Goal: Task Accomplishment & Management: Use online tool/utility

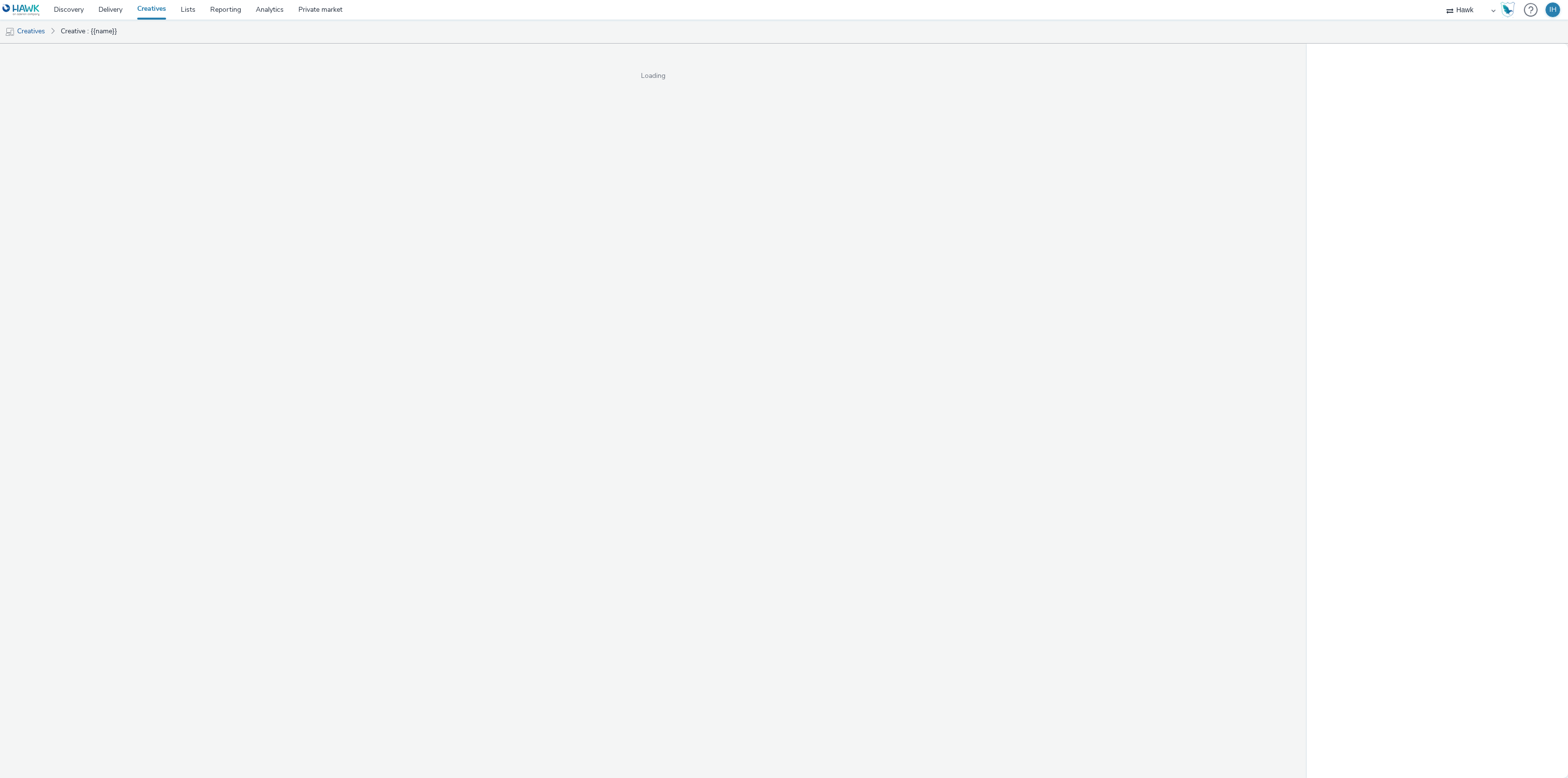
select select "11a7df10-284f-415c-b52a-427acf4c31ae"
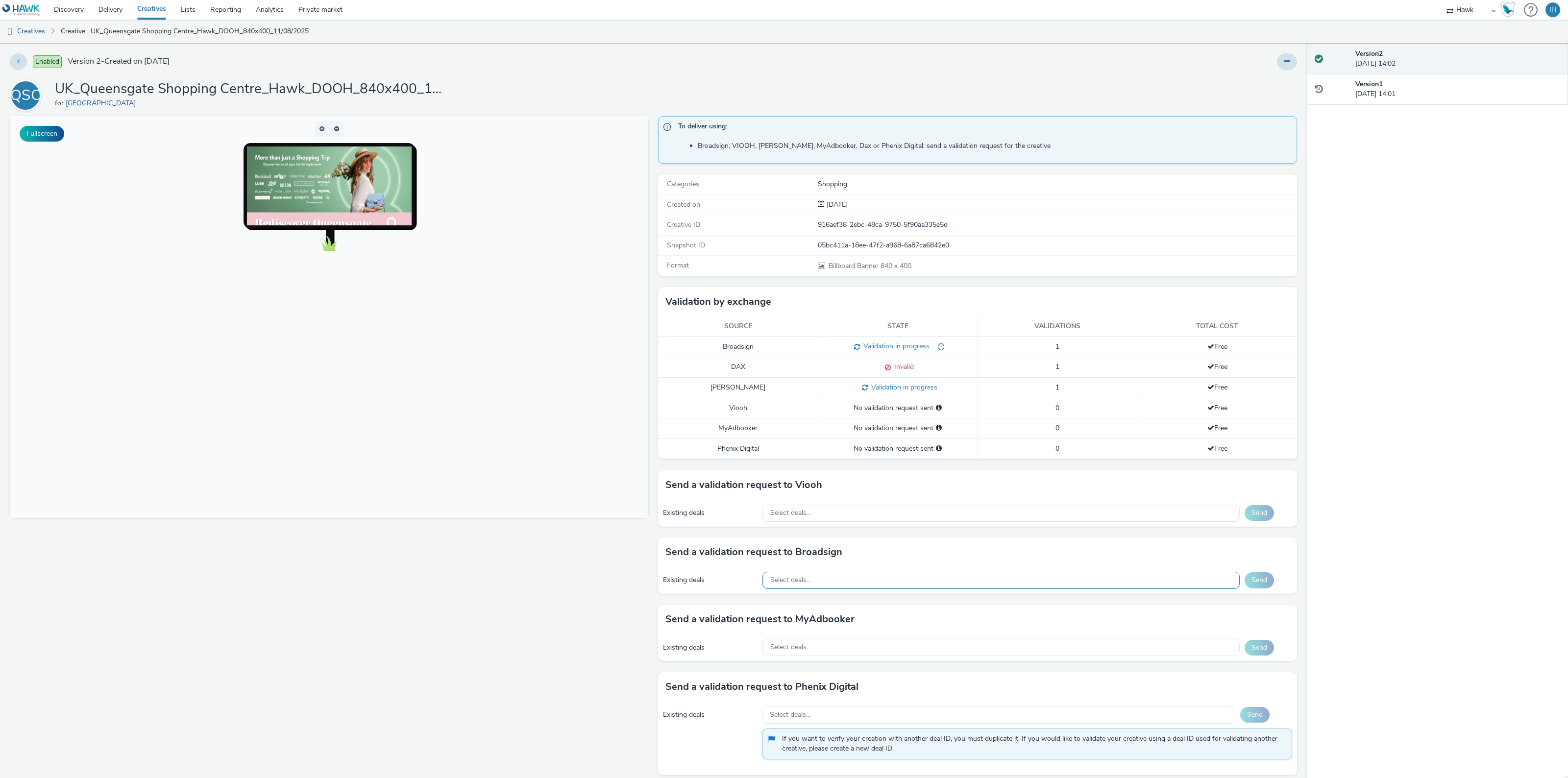
click at [910, 575] on div "Select deals..." at bounding box center [1001, 580] width 477 height 17
paste input "AO_ClearChannel/[PERSON_NAME] Media_POS-Sainsburys & Asda_£13.00"
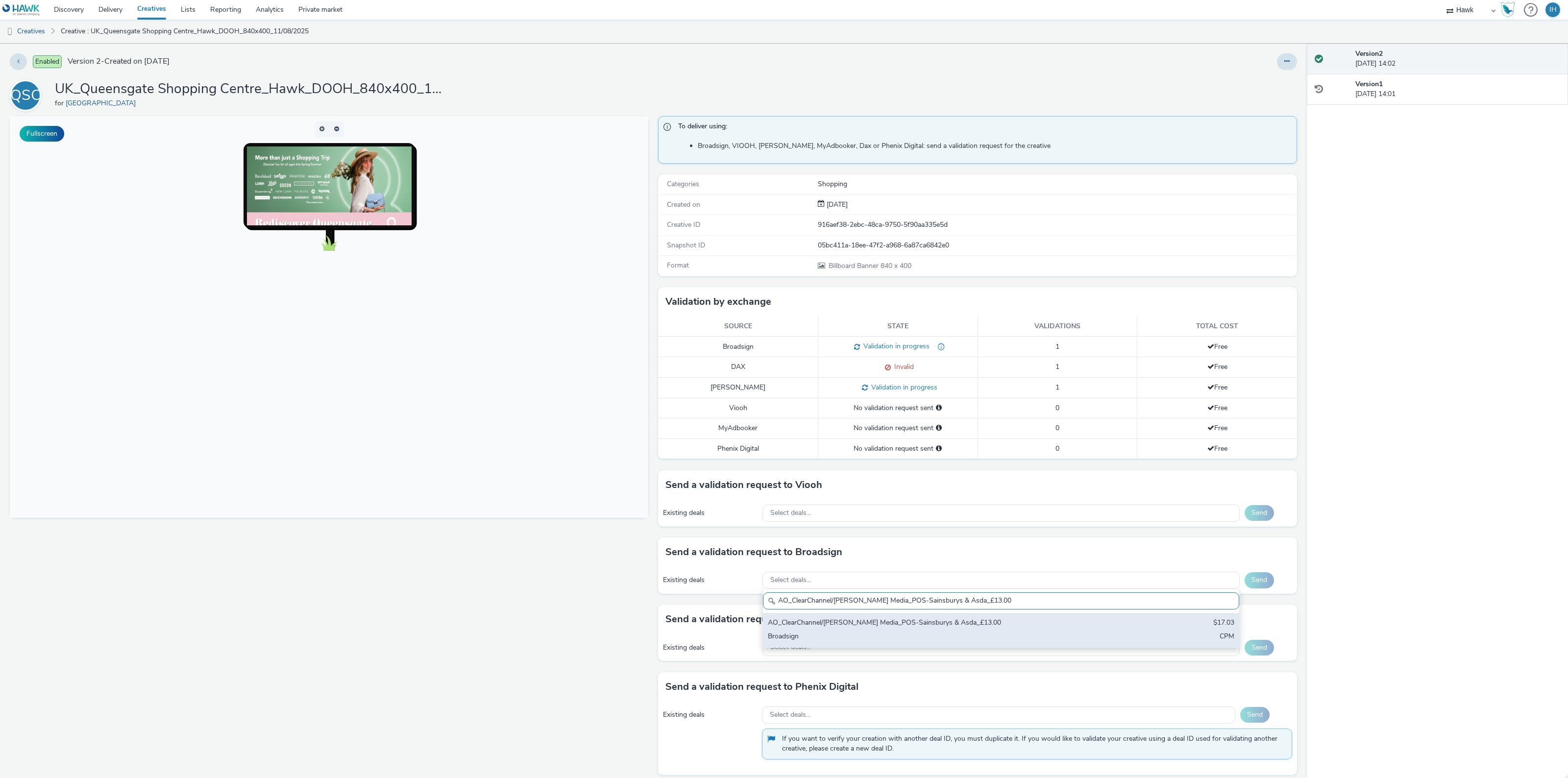
click at [867, 624] on div "AO_ClearChannel/[PERSON_NAME] Media_POS-Sainsburys & Asda_£13.00" at bounding box center [922, 624] width 309 height 11
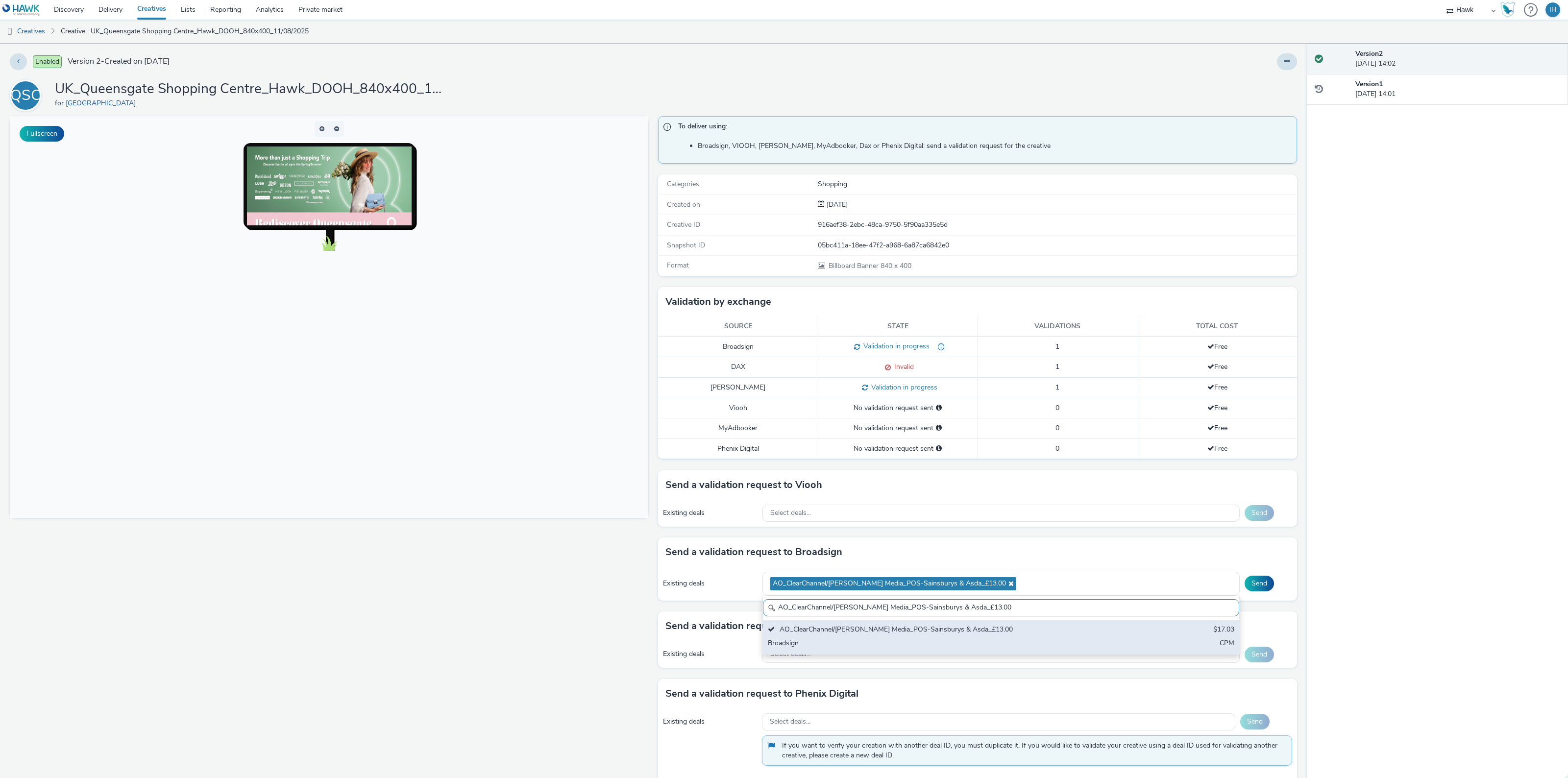
paste input "iMedia_1080x1920_£7_$9.51_9XWM1ZIF5F"
type input "iMedia_1080x1920_£7_$9.51_9XWM1ZIF5F"
click at [990, 636] on div "iMedia_1080x1920_£7_$9.51_9XWM1ZIF5F" at bounding box center [922, 630] width 309 height 11
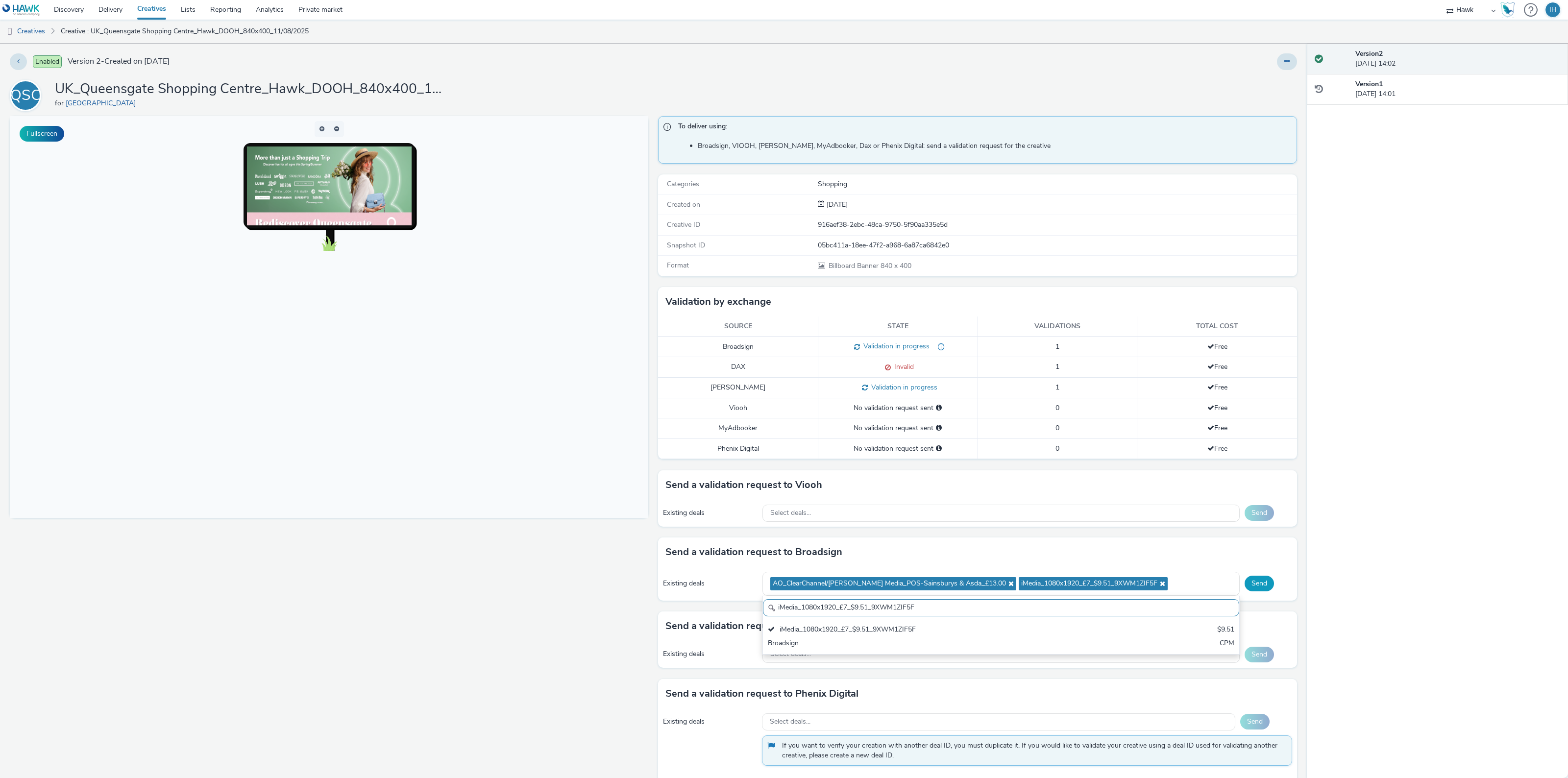
click at [1253, 586] on button "Send" at bounding box center [1259, 583] width 29 height 16
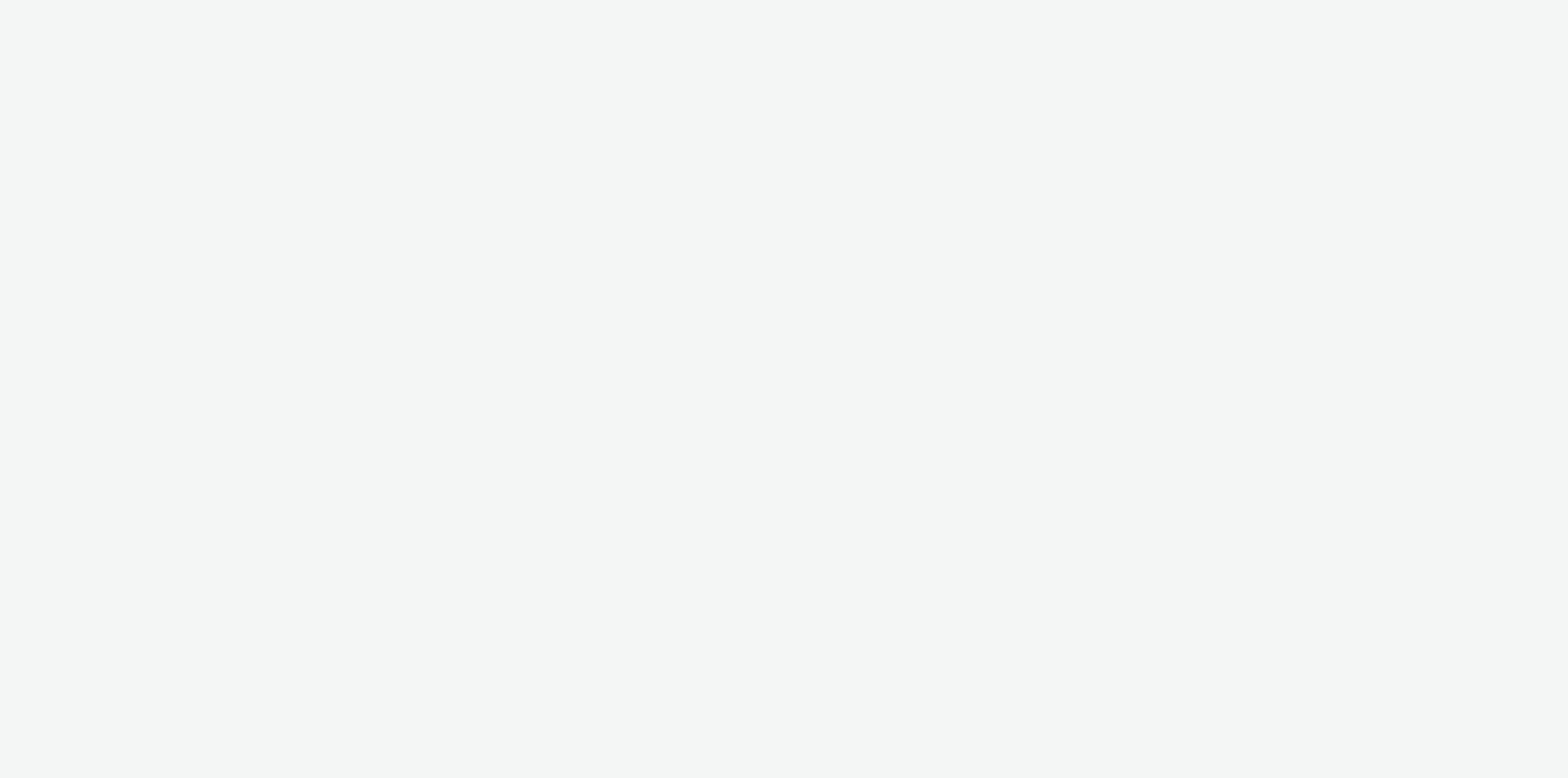
select select "11a7df10-284f-415c-b52a-427acf4c31ae"
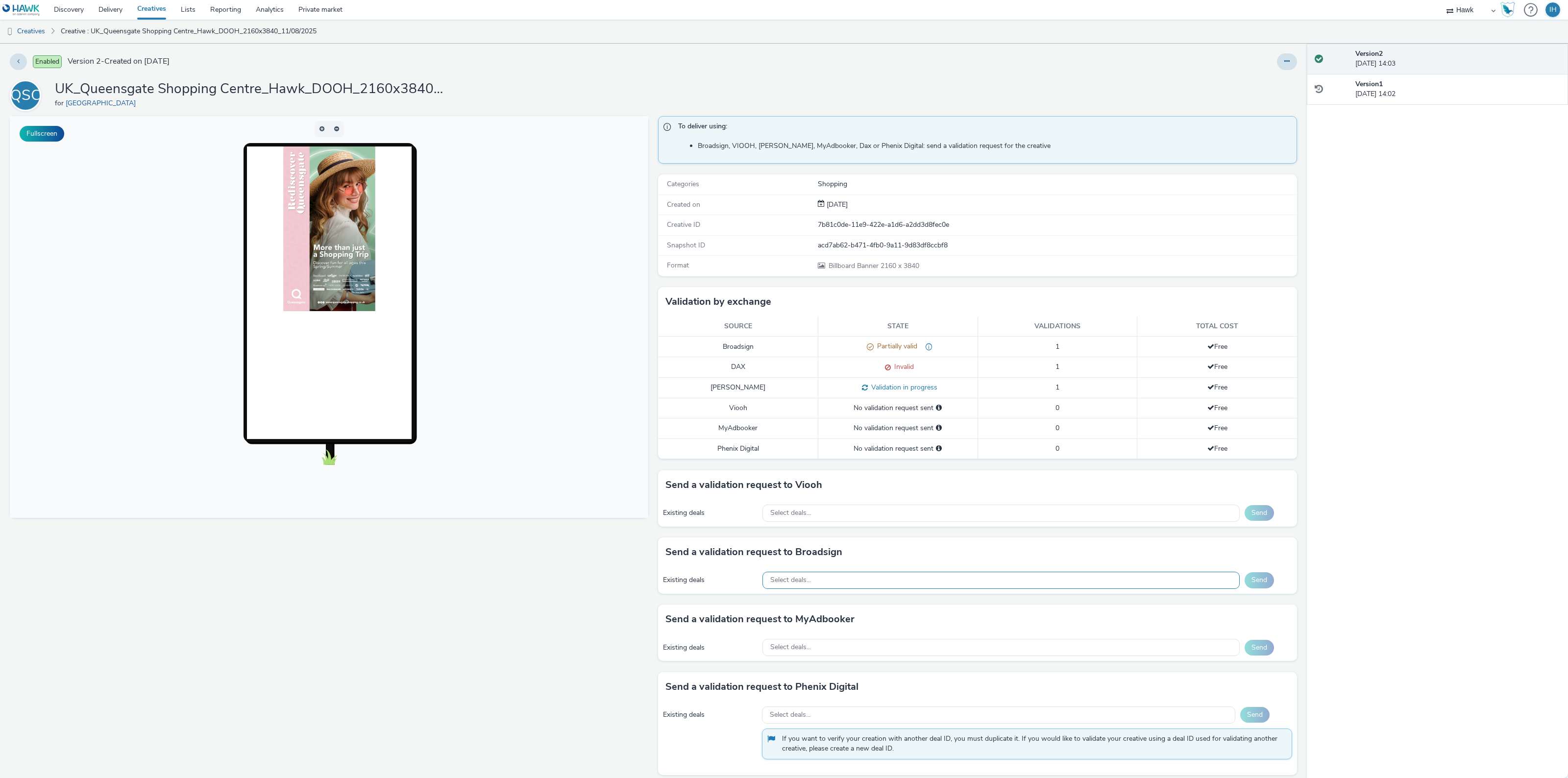
click at [864, 583] on div "Select deals..." at bounding box center [1001, 580] width 477 height 17
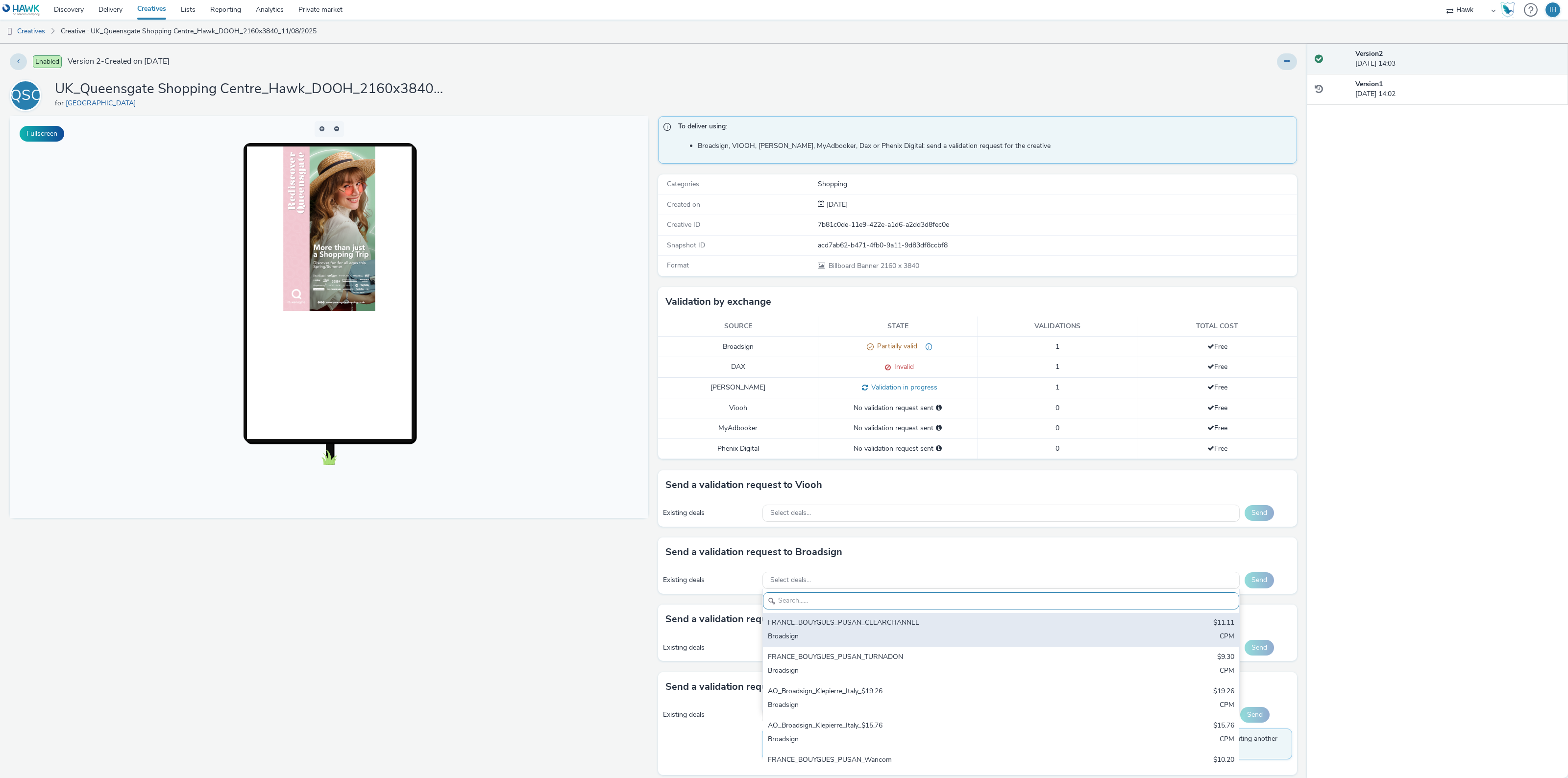
paste input "iMedia_1080x1920_£7_$9.51_9XWM1ZIF5F"
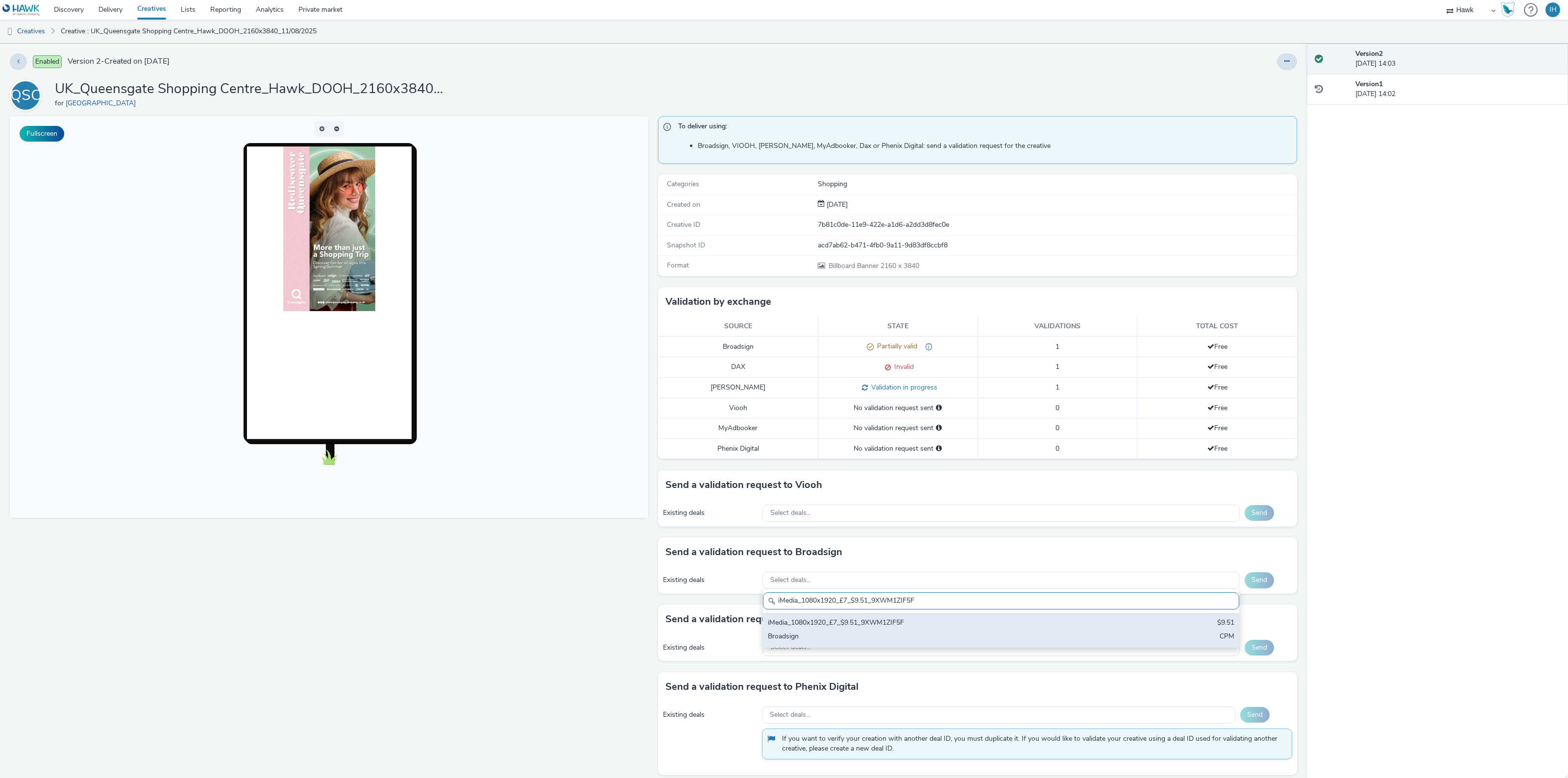
click at [879, 636] on div "Broadsign" at bounding box center [922, 638] width 309 height 11
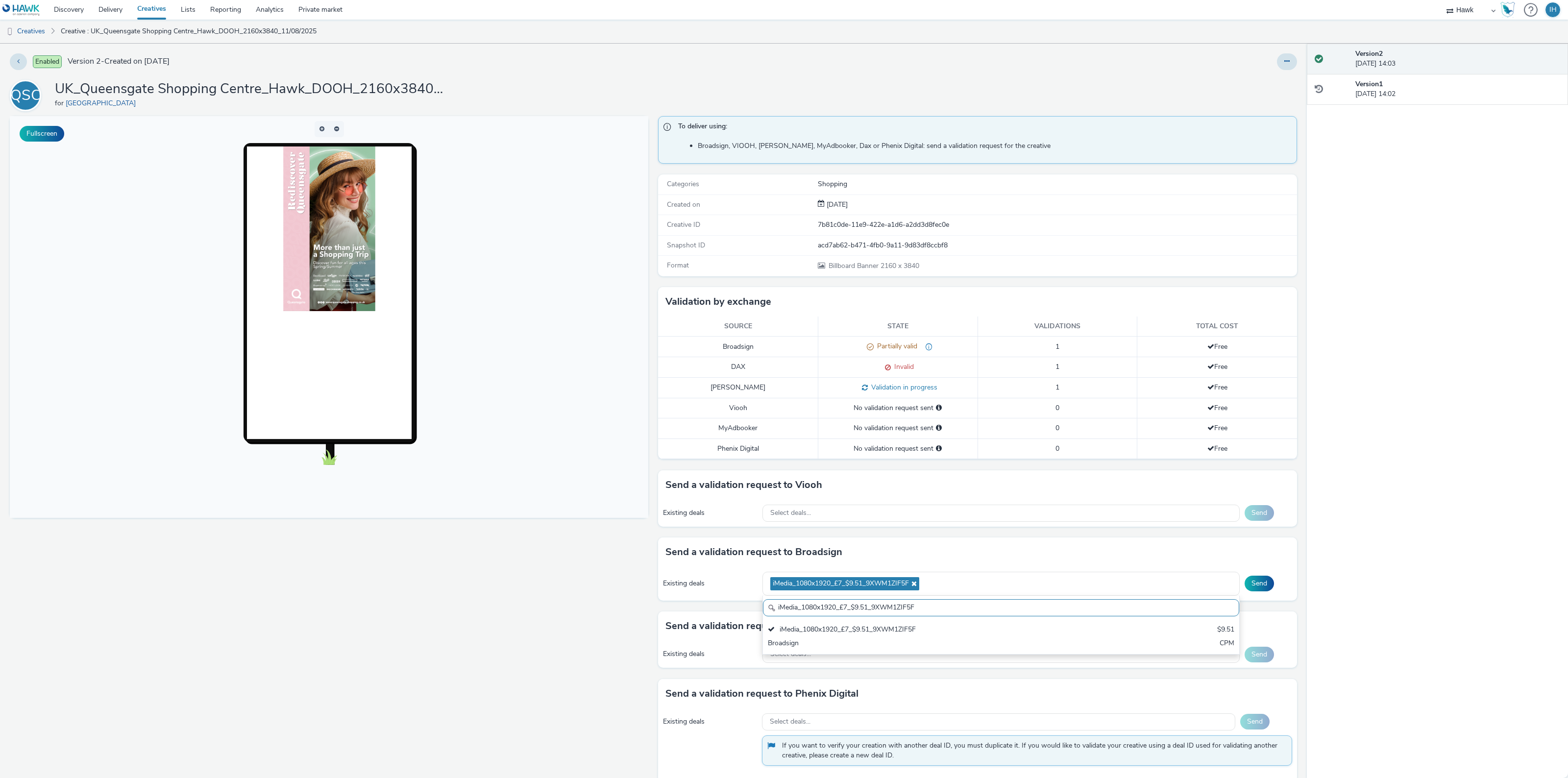
paste input "AO_ClearChannel/[PERSON_NAME] Media_POS-Sainsburys & Asda_£13.00"
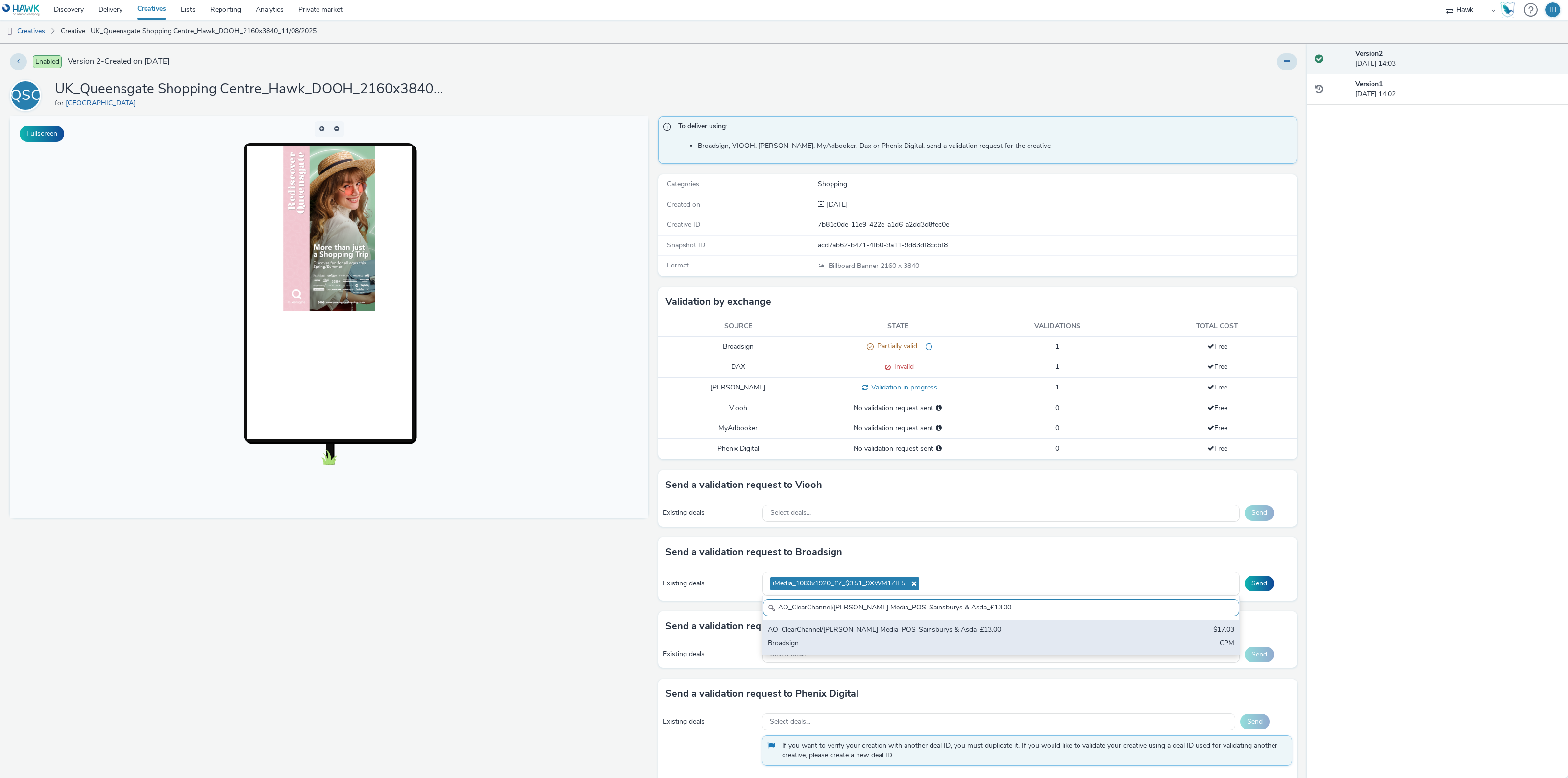
type input "AO_ClearChannel/[PERSON_NAME] Media_POS-Sainsburys & Asda_£13.00"
click at [929, 648] on div "Broadsign" at bounding box center [922, 644] width 309 height 11
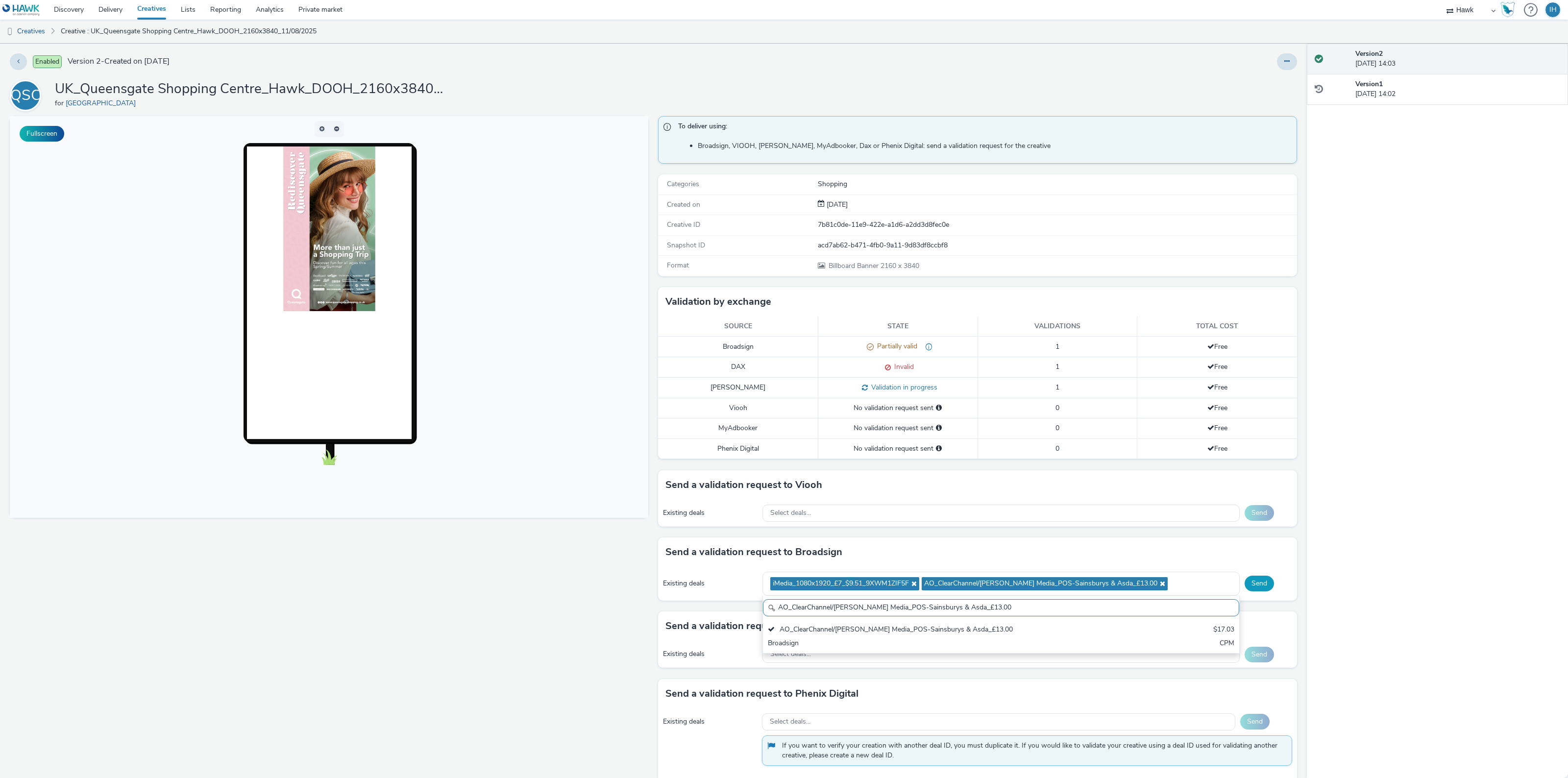
click at [1255, 588] on button "Send" at bounding box center [1259, 583] width 29 height 16
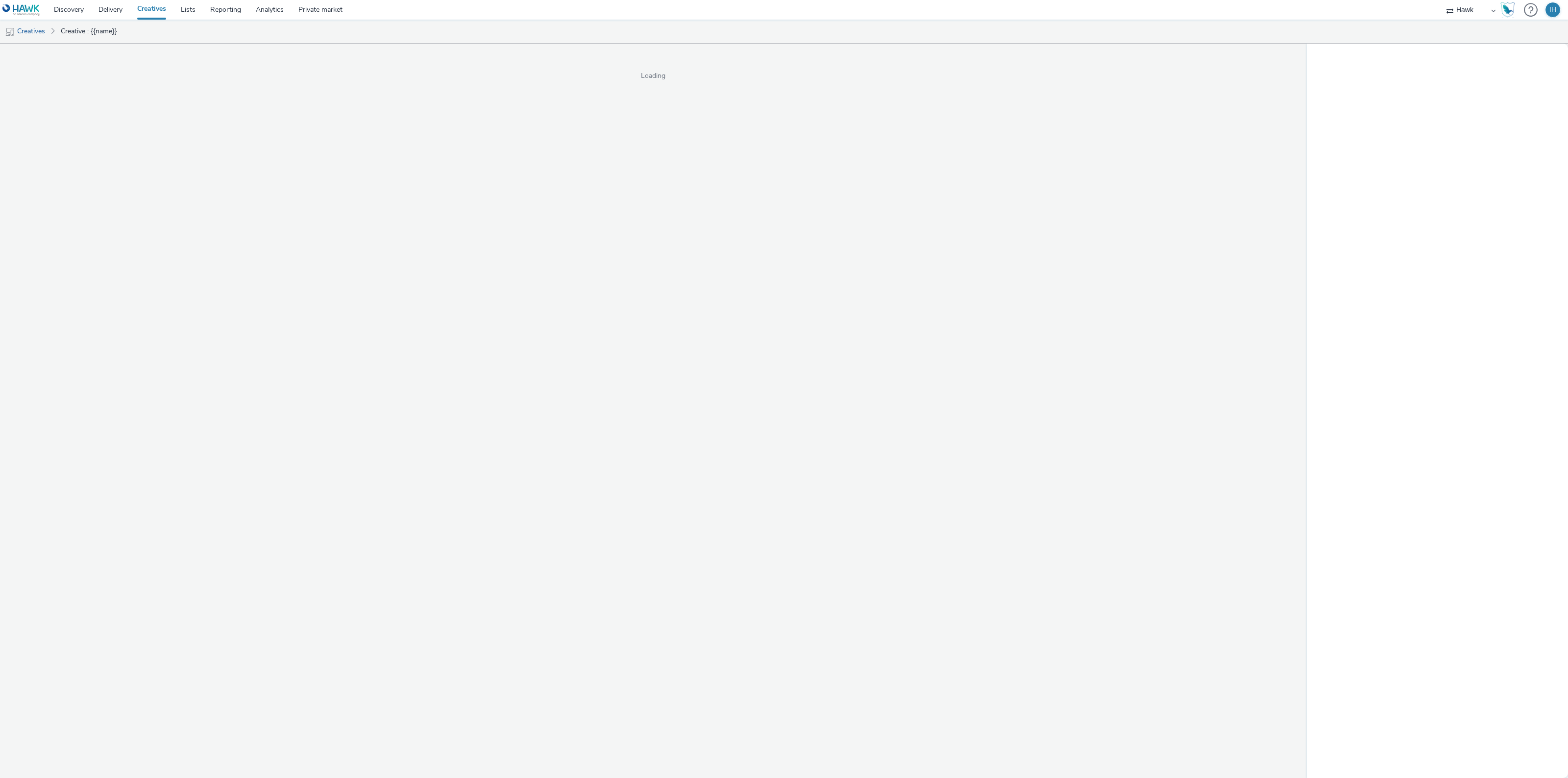
select select "11a7df10-284f-415c-b52a-427acf4c31ae"
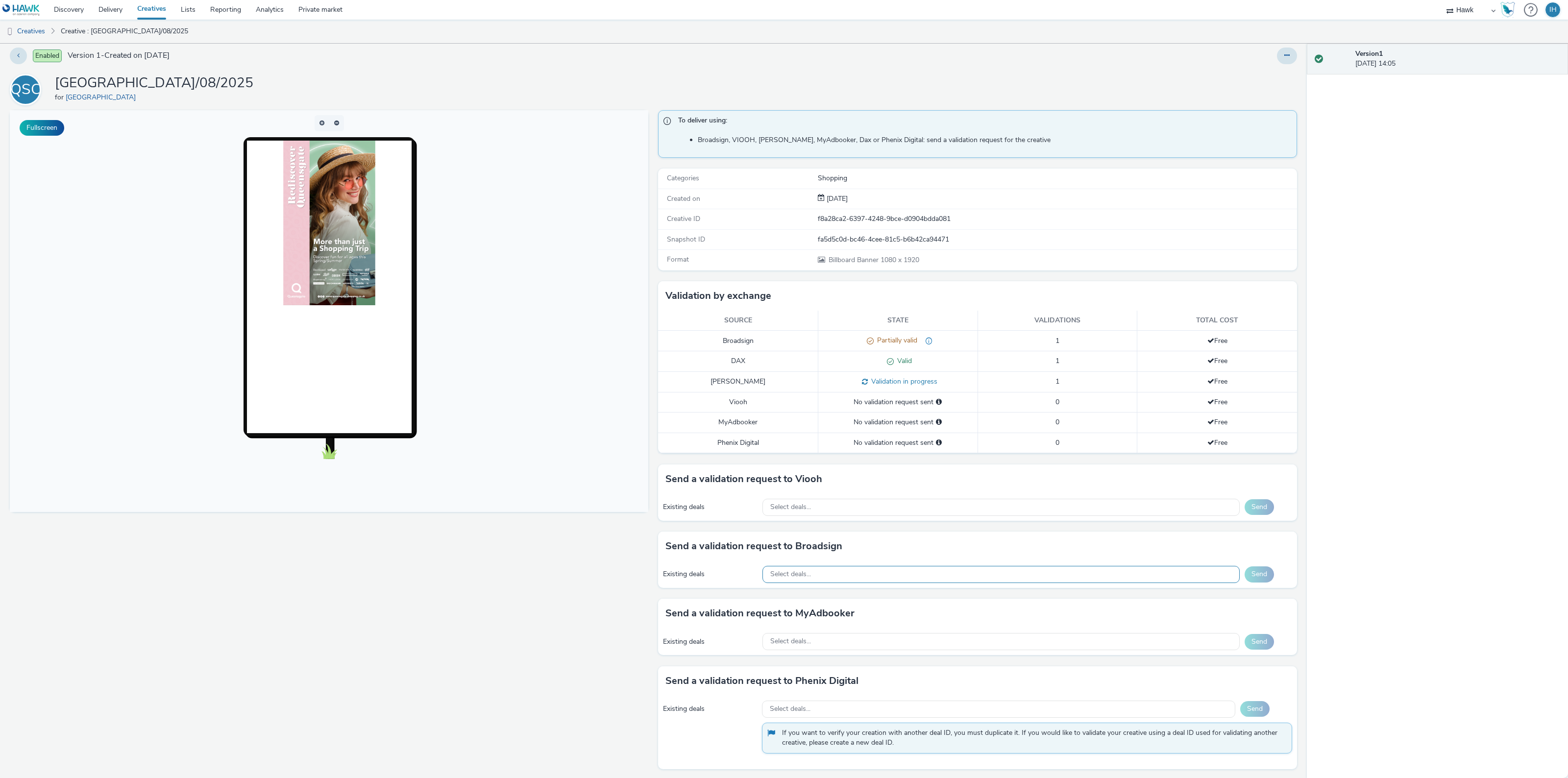
scroll to position [8, 0]
click at [876, 569] on div "Select deals..." at bounding box center [1001, 573] width 477 height 17
paste input "iMedia_1080x1920_£7_$9.51_9XWM1ZIF5F"
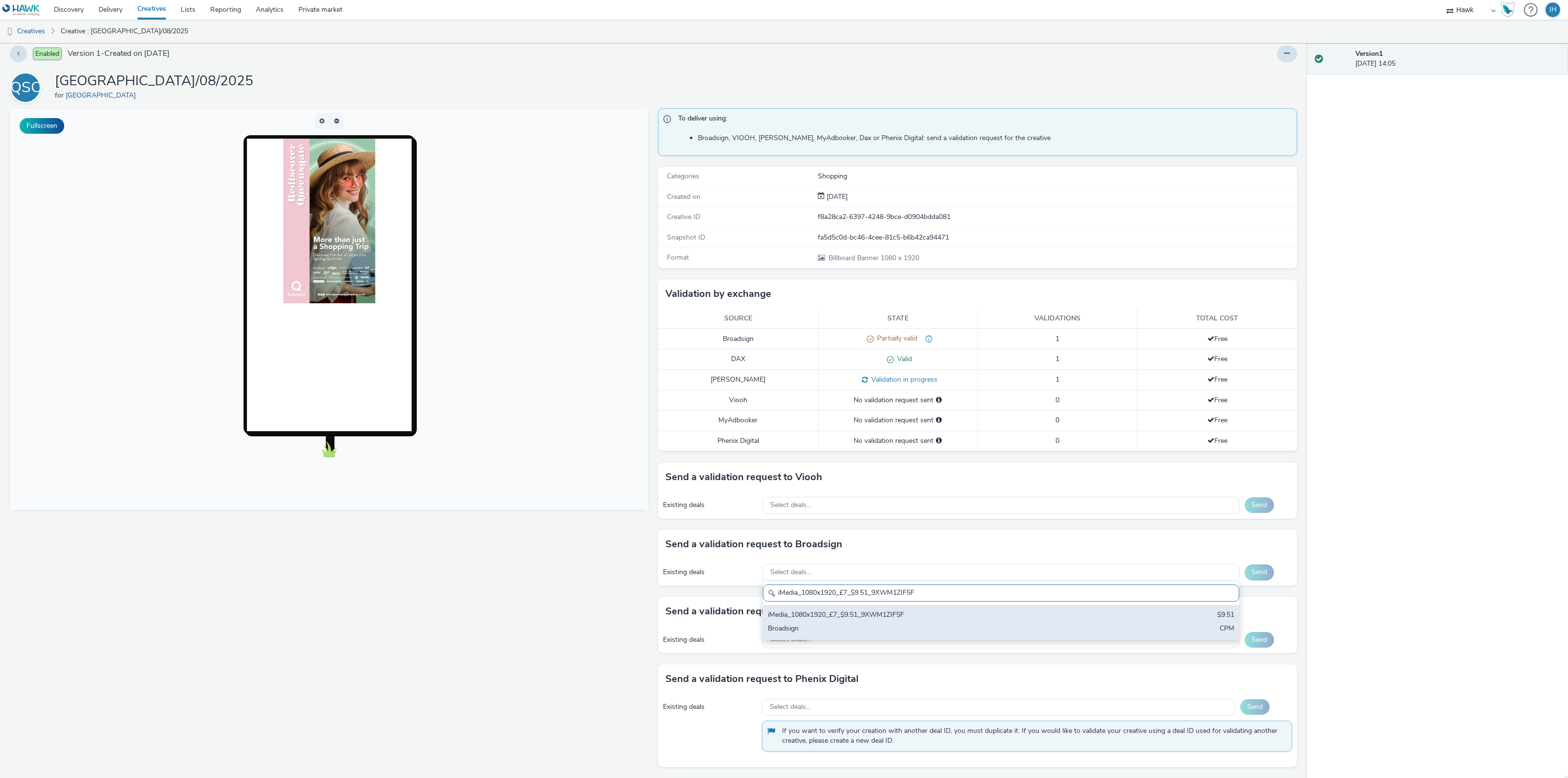
click at [875, 626] on div "Broadsign" at bounding box center [922, 629] width 309 height 11
paste input "AO_ClearChannel/[PERSON_NAME] Media_POS-Sainsburys & Asda_£13.00"
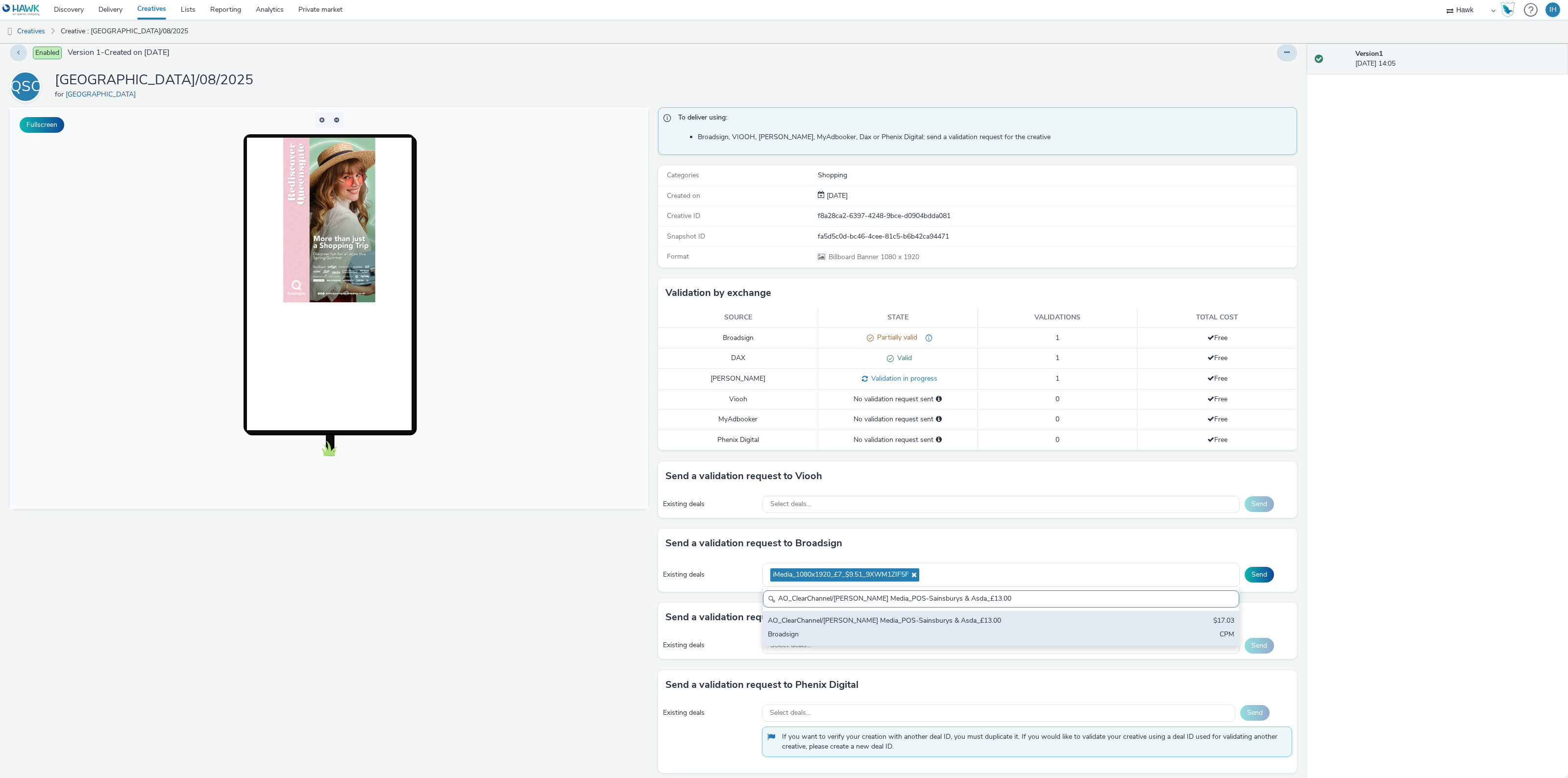
type input "AO_ClearChannel/[PERSON_NAME] Media_POS-Sainsburys & Asda_£13.00"
click at [1112, 627] on div "AO_ClearChannel/Bauer Media_POS-Sainsburys & Asda_£13.00 $17.03 Broadsign CPM" at bounding box center [1001, 628] width 477 height 34
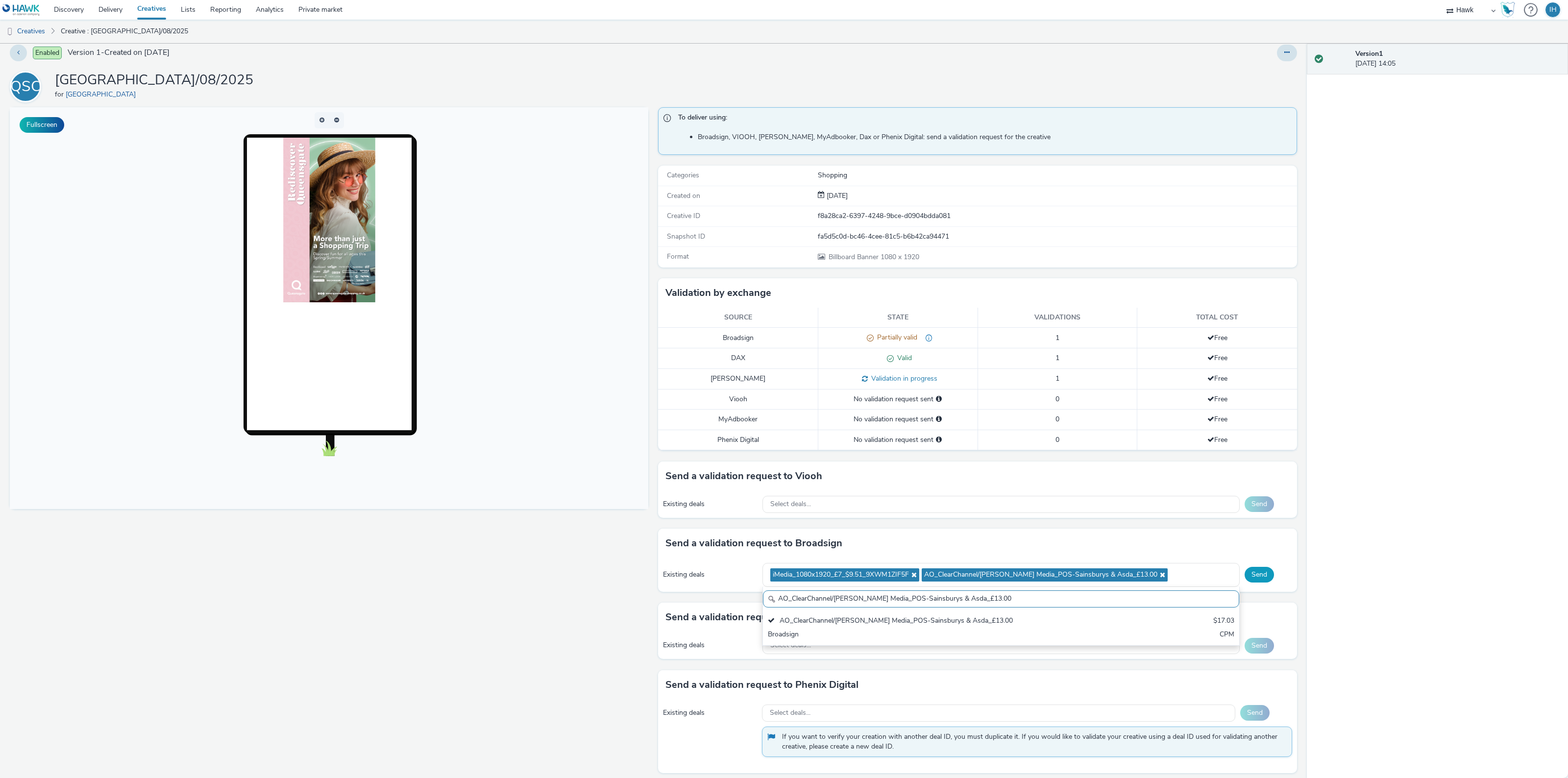
click at [1251, 582] on button "Send" at bounding box center [1259, 575] width 29 height 16
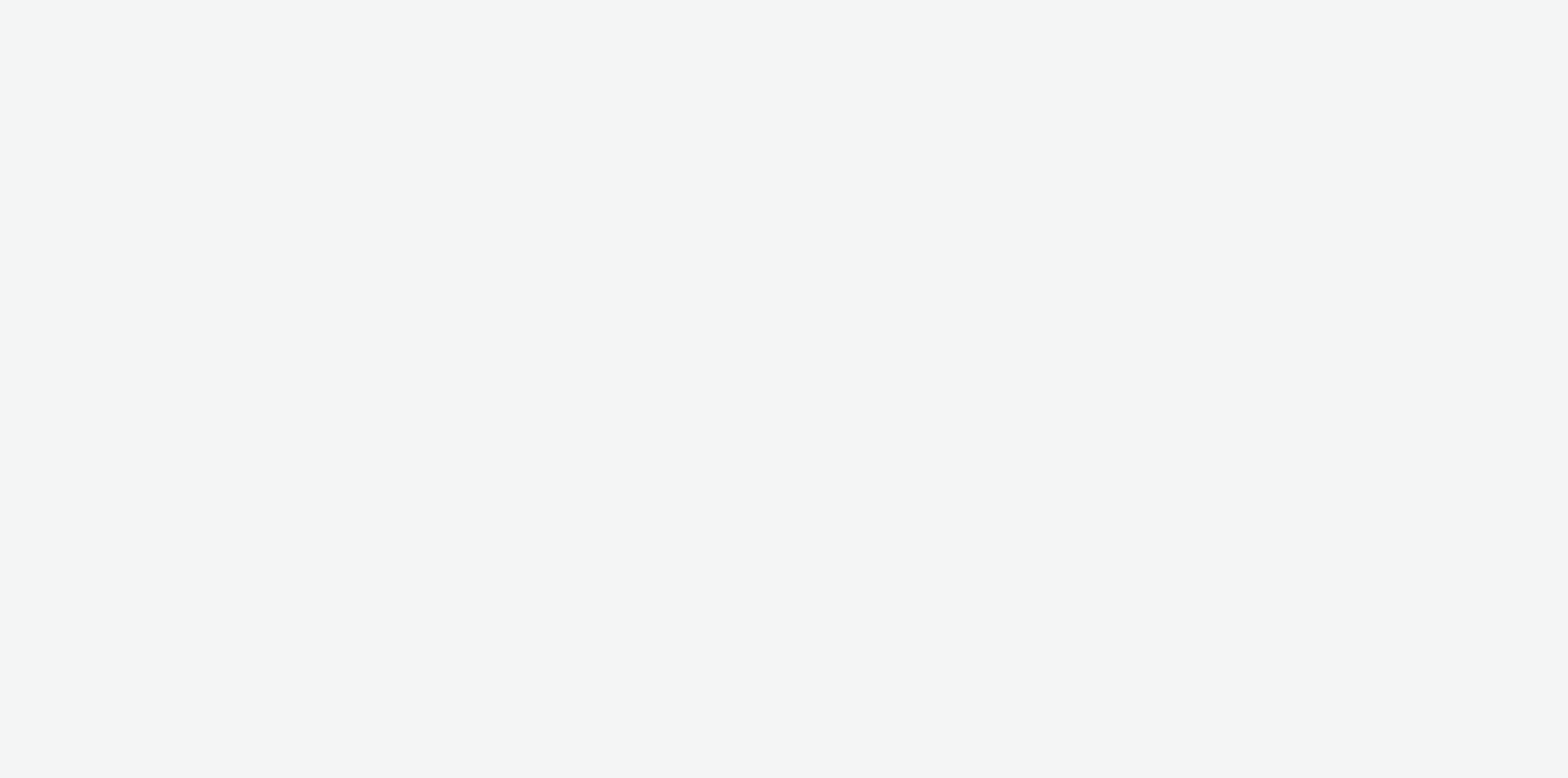
select select "11a7df10-284f-415c-b52a-427acf4c31ae"
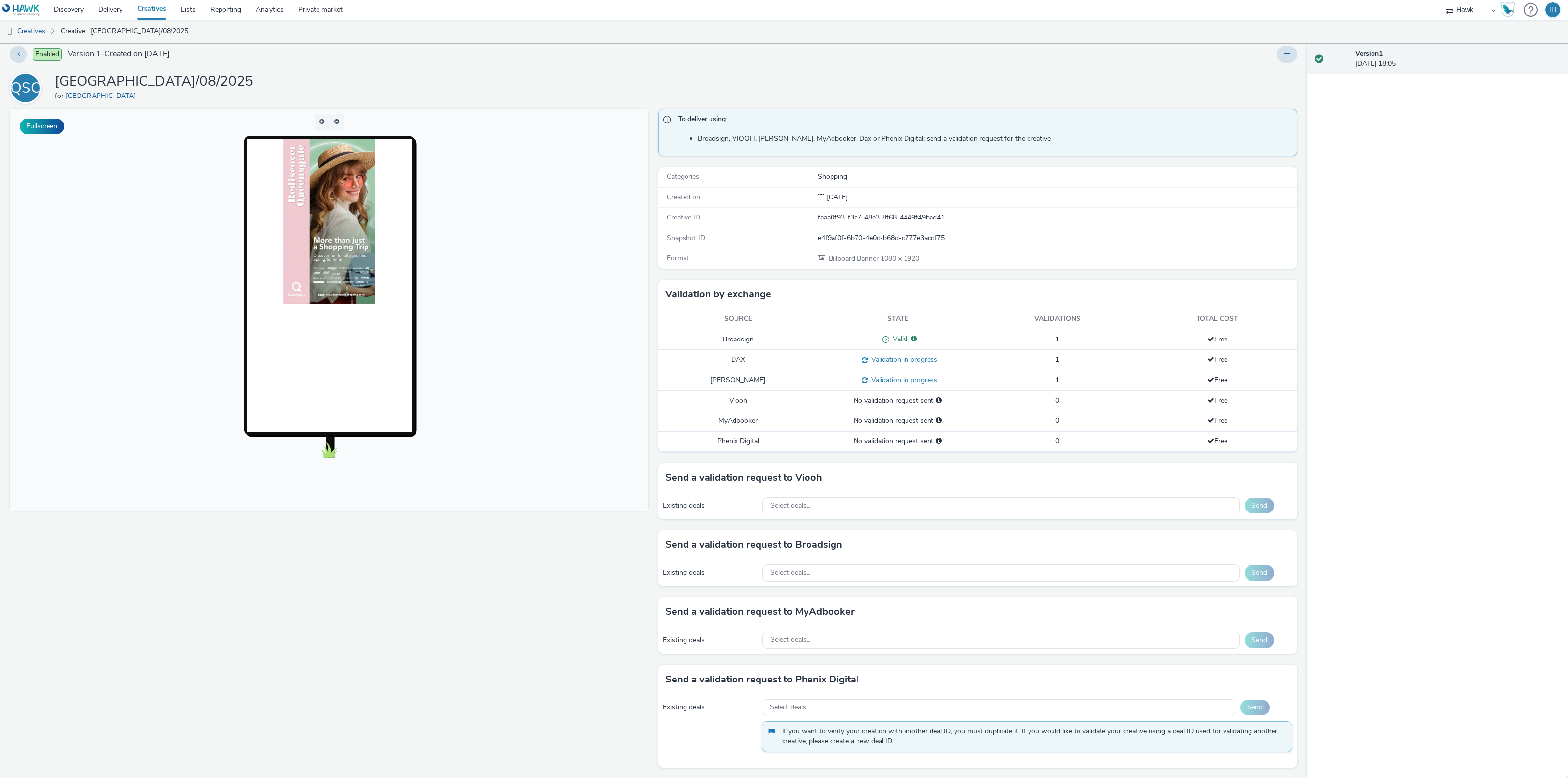
scroll to position [8, 0]
click at [839, 584] on div "Existing deals Select deals... Send" at bounding box center [978, 573] width 639 height 27
click at [832, 577] on div "Select deals..." at bounding box center [1001, 573] width 477 height 17
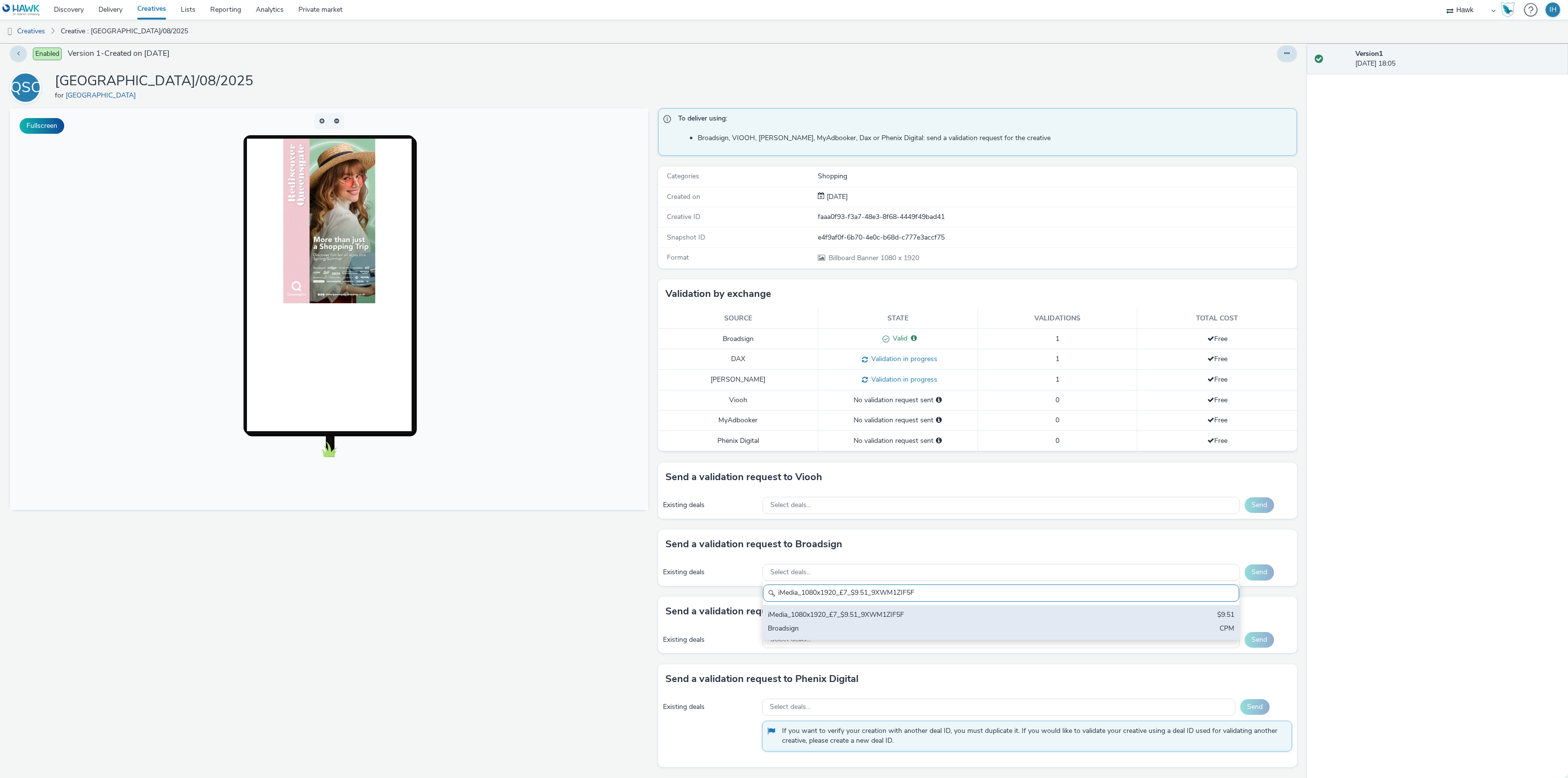
click at [824, 623] on div "iMedia_1080x1920_£7_$9.51_9XWM1ZIF5F $9.51 Broadsign CPM" at bounding box center [1001, 623] width 477 height 34
paste input "AO_ClearChannel/[PERSON_NAME] Media_POS-Sainsburys & Asda_£13.00"
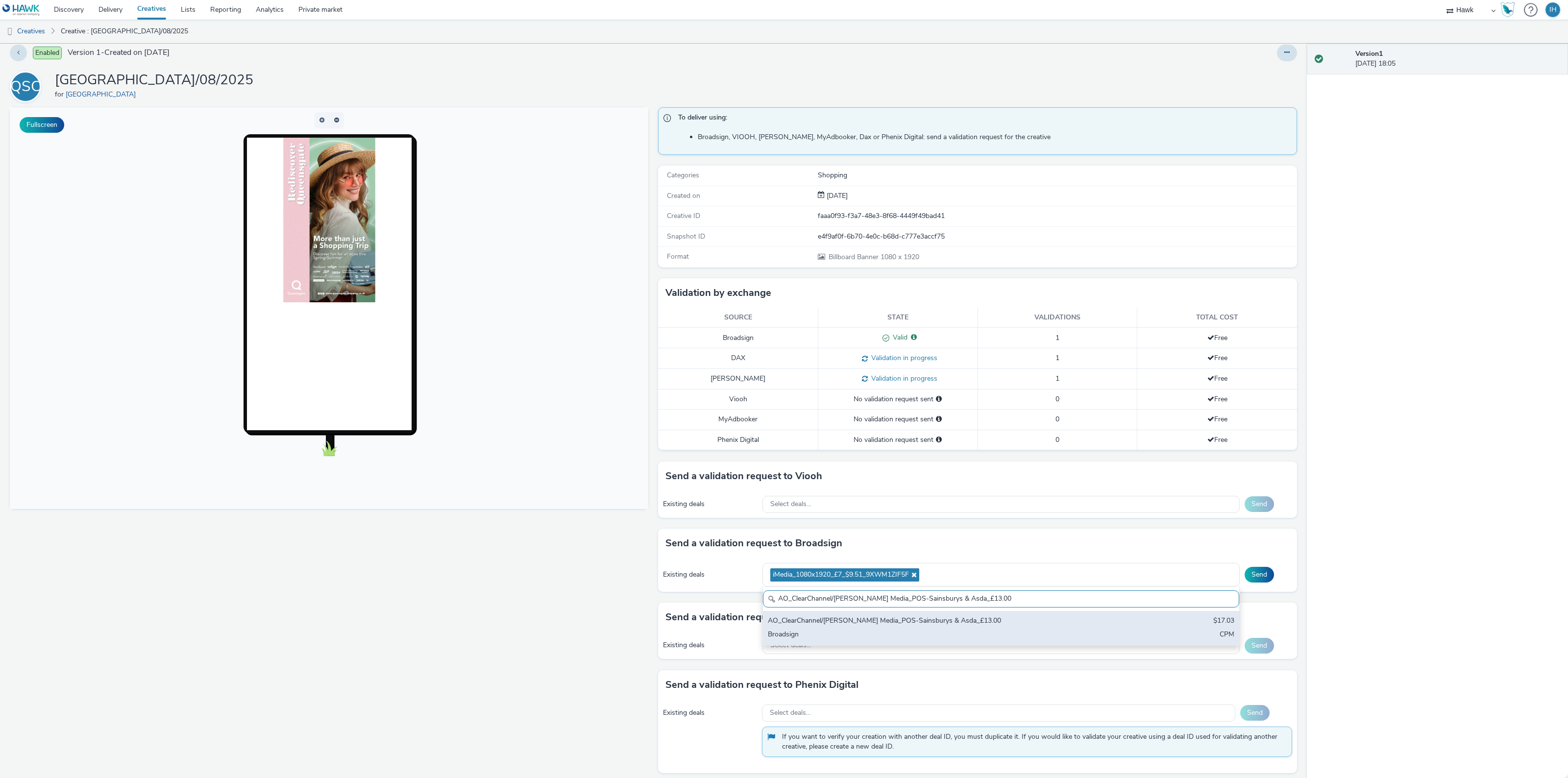
type input "AO_ClearChannel/[PERSON_NAME] Media_POS-Sainsburys & Asda_£13.00"
click at [1086, 631] on div "AO_ClearChannel/Bauer Media_POS-Sainsburys & Asda_£13.00 $17.03 Broadsign CPM" at bounding box center [1001, 628] width 477 height 34
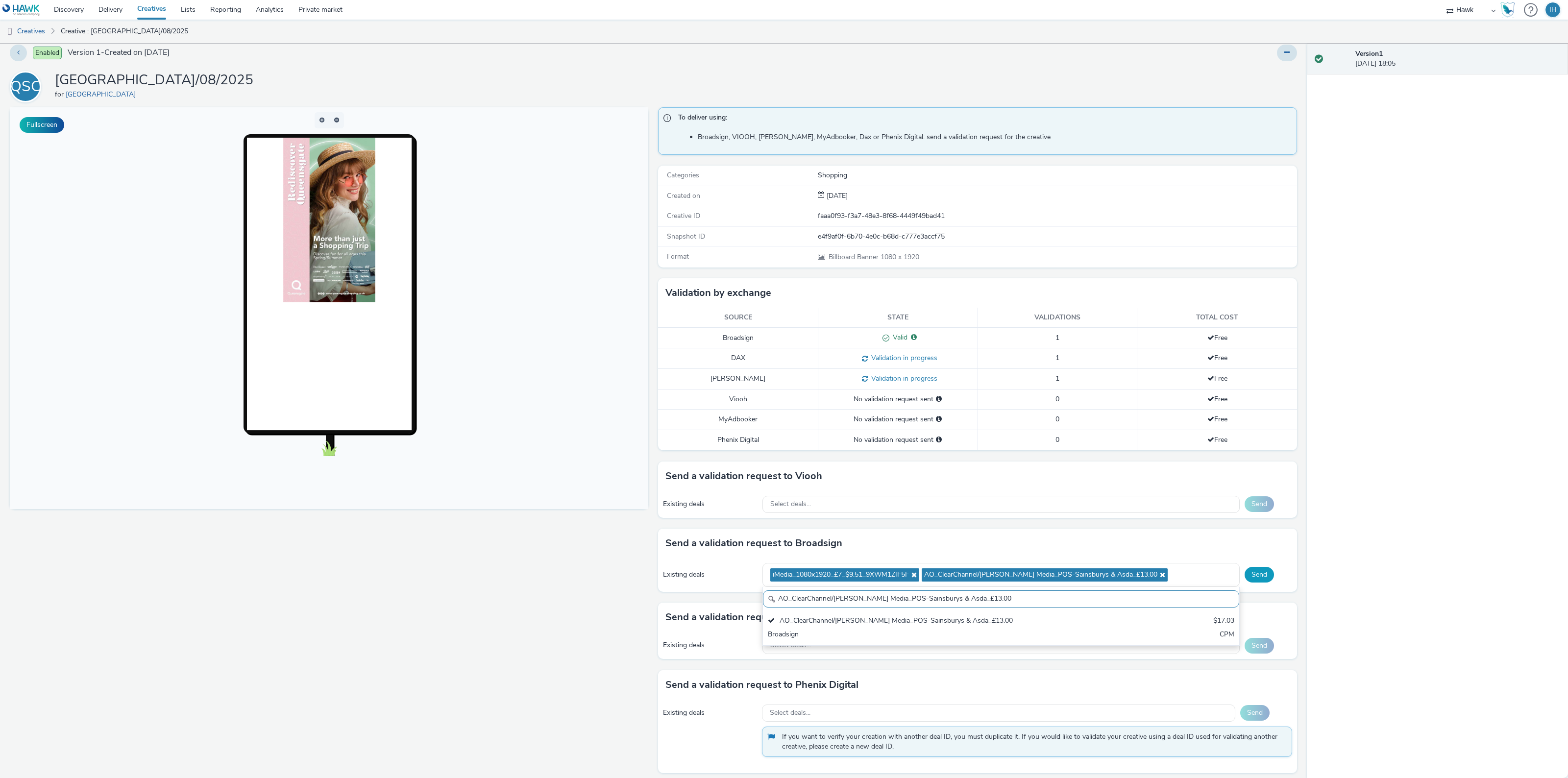
click at [1255, 569] on button "Send" at bounding box center [1259, 575] width 29 height 16
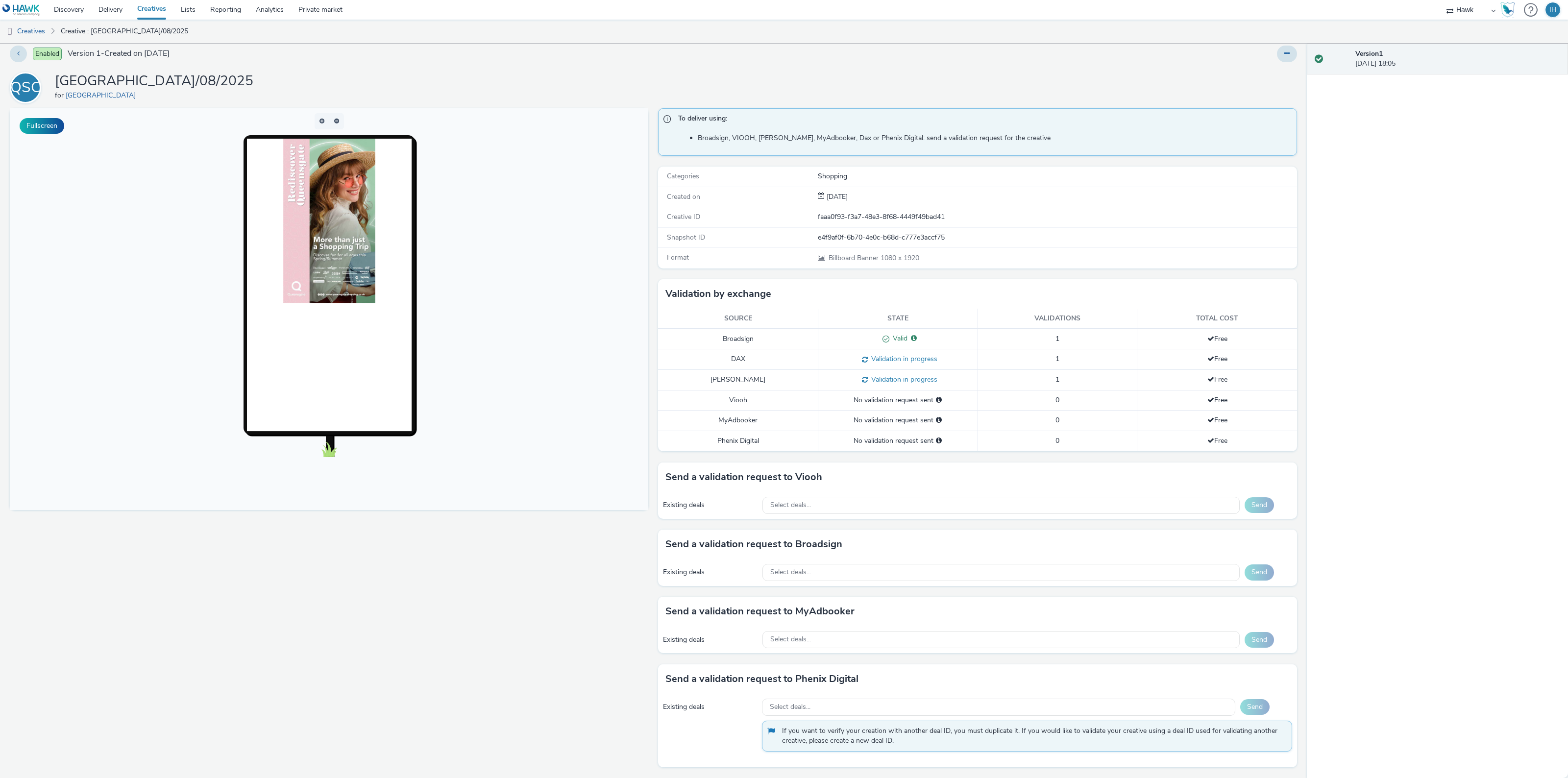
drag, startPoint x: 189, startPoint y: 0, endPoint x: 525, endPoint y: 97, distance: 349.7
click at [525, 97] on div "QSC UK_Queensgate Shopping Centre_Hawk_DOOH_1080x1920_11/08/2025 for Queensgate…" at bounding box center [653, 87] width 1287 height 31
